Goal: Task Accomplishment & Management: Use online tool/utility

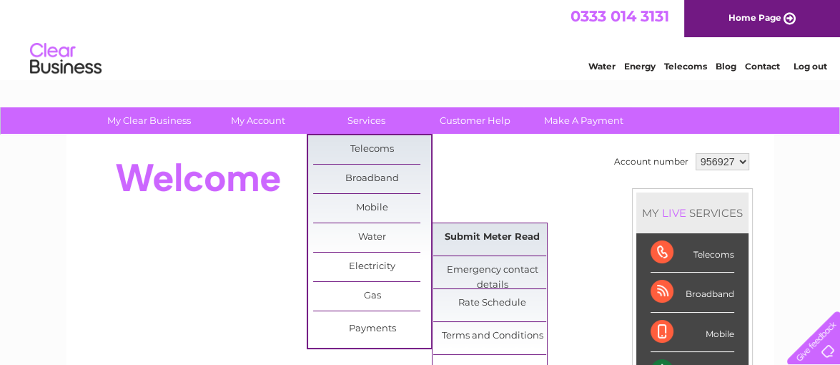
click at [474, 235] on link "Submit Meter Read" at bounding box center [492, 237] width 118 height 29
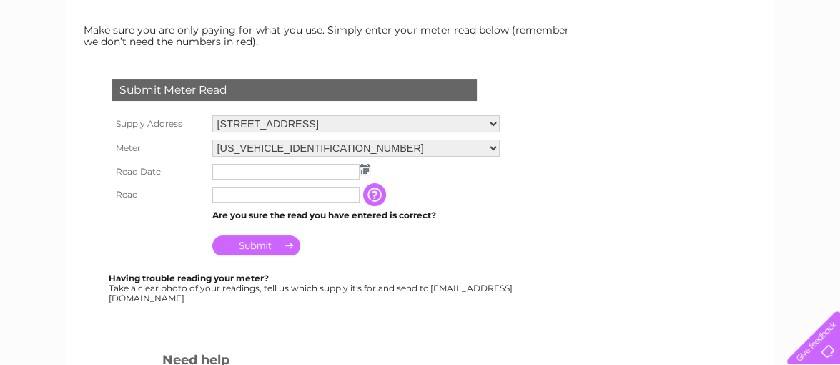
scroll to position [214, 0]
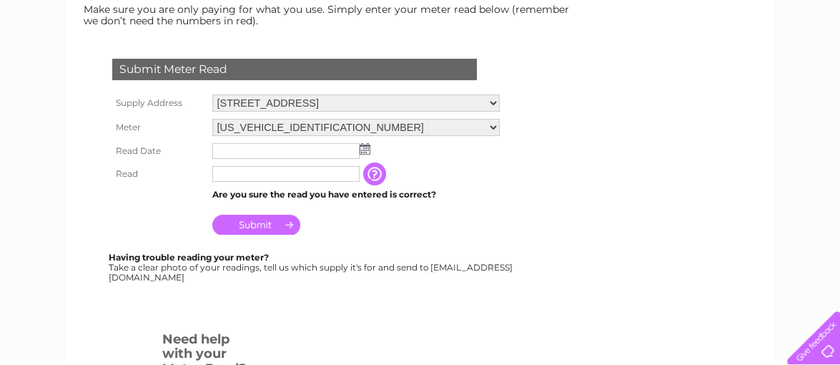
click at [363, 148] on img at bounding box center [365, 148] width 11 height 11
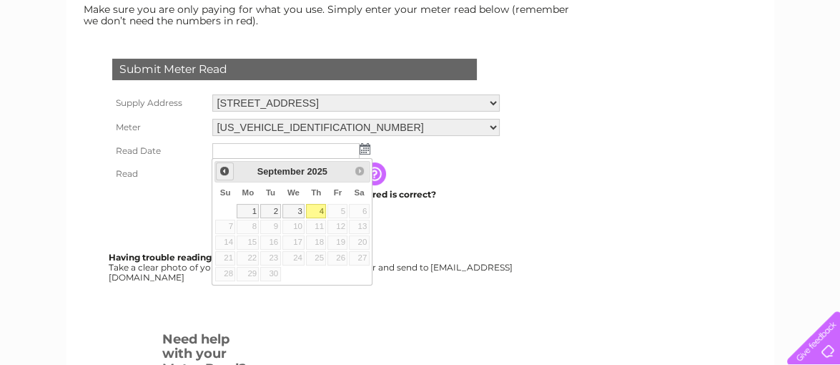
click at [219, 167] on span "Prev" at bounding box center [224, 170] width 11 height 11
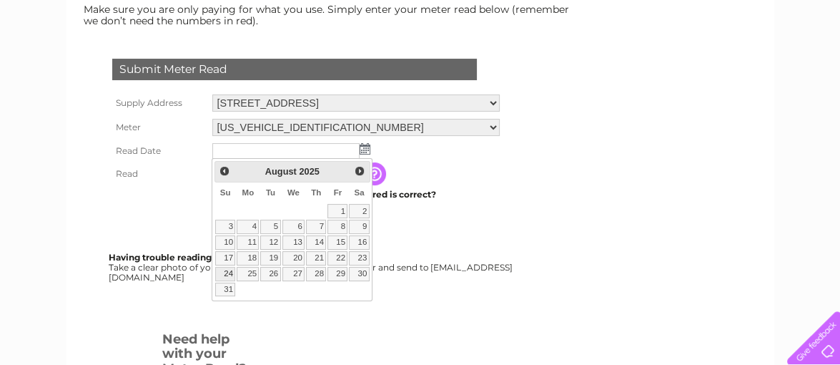
click at [228, 270] on link "24" at bounding box center [225, 274] width 20 height 14
type input "2025/08/24"
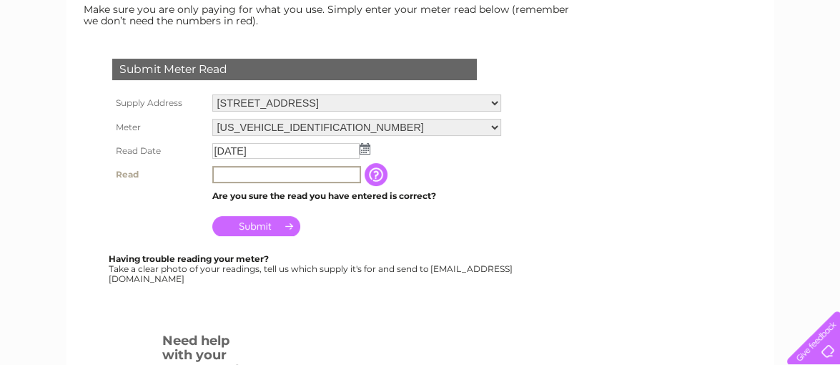
click at [235, 169] on input "text" at bounding box center [286, 174] width 149 height 17
type input "01071"
click at [363, 147] on img at bounding box center [365, 148] width 11 height 11
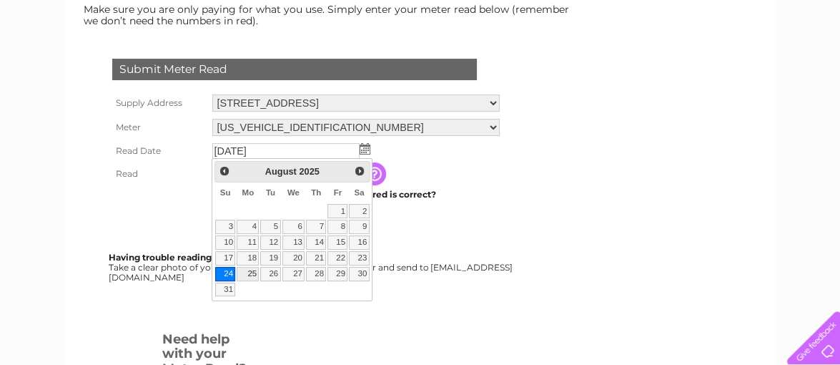
click at [249, 267] on link "25" at bounding box center [248, 274] width 22 height 14
type input "2025/08/25"
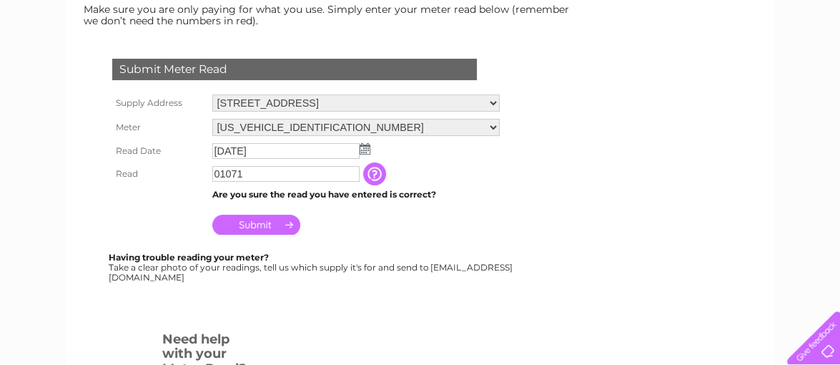
click at [256, 217] on input "Submit" at bounding box center [256, 224] width 88 height 20
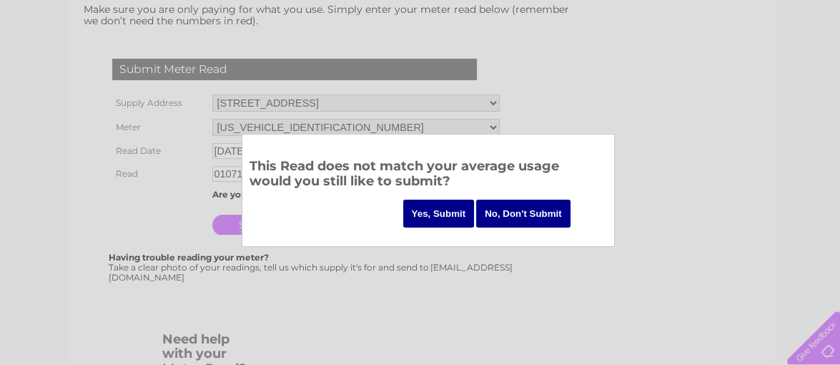
click at [439, 204] on input "Yes, Submit" at bounding box center [438, 213] width 71 height 28
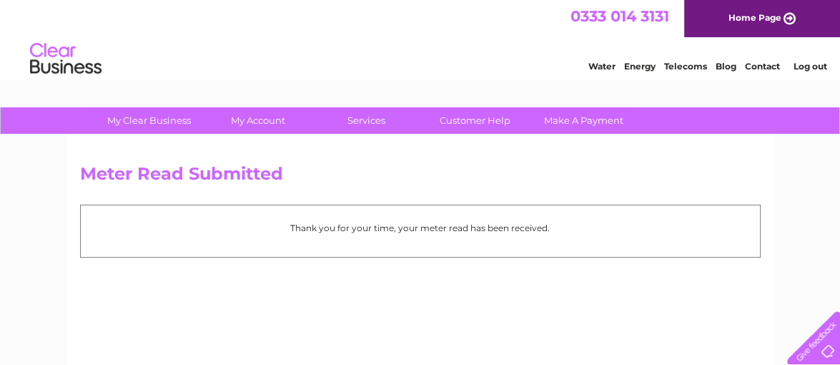
click at [768, 9] on link "Home Page" at bounding box center [762, 18] width 156 height 37
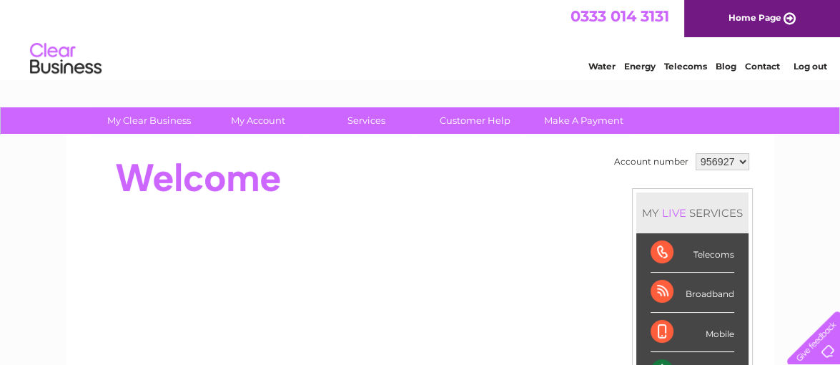
click at [811, 61] on link "Log out" at bounding box center [810, 66] width 34 height 11
